Goal: Information Seeking & Learning: Learn about a topic

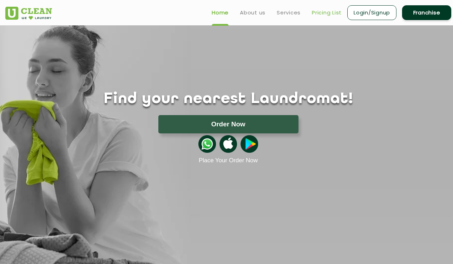
click at [329, 14] on link "Pricing List" at bounding box center [327, 12] width 30 height 8
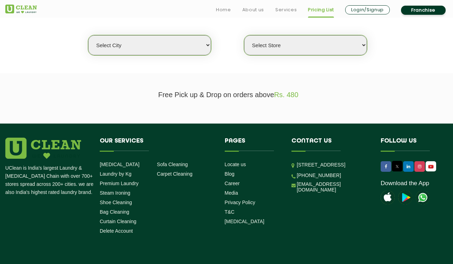
scroll to position [191, 0]
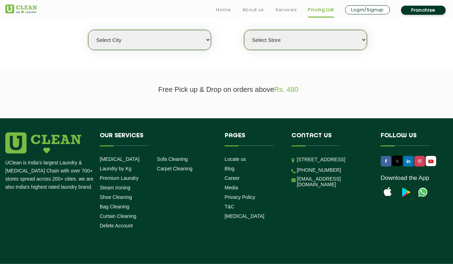
click at [166, 39] on select "Select city [GEOGRAPHIC_DATA] [GEOGRAPHIC_DATA] [GEOGRAPHIC_DATA] [GEOGRAPHIC_D…" at bounding box center [149, 40] width 123 height 20
select select "27"
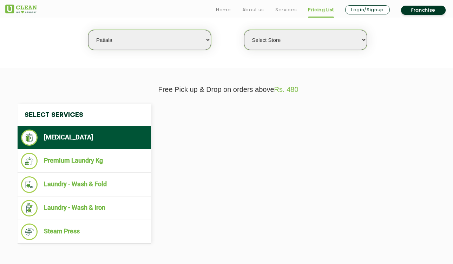
click at [275, 31] on select "Select Store" at bounding box center [305, 40] width 123 height 20
select select "0"
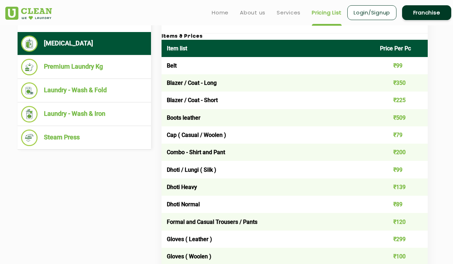
scroll to position [284, 0]
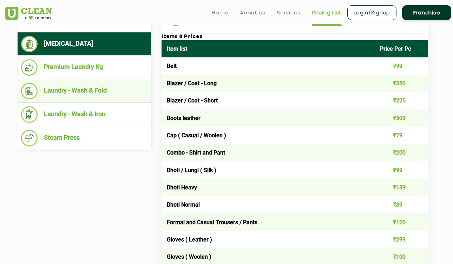
click at [89, 89] on li "Laundry - Wash & Fold" at bounding box center [84, 91] width 127 height 17
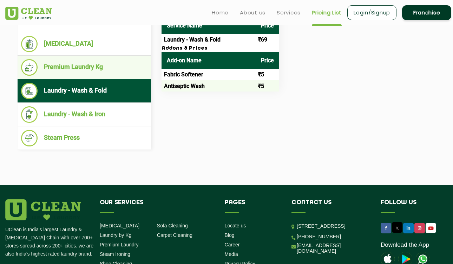
click at [81, 67] on li "Premium Laundry Kg" at bounding box center [84, 67] width 127 height 17
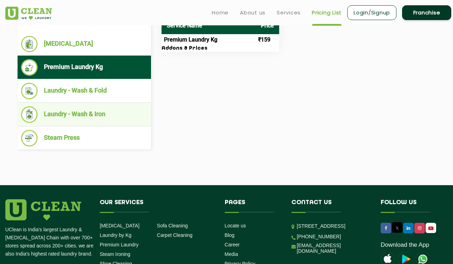
click at [84, 106] on ul "Laundry - Wash & Iron" at bounding box center [85, 115] width 134 height 24
